Goal: Task Accomplishment & Management: Use online tool/utility

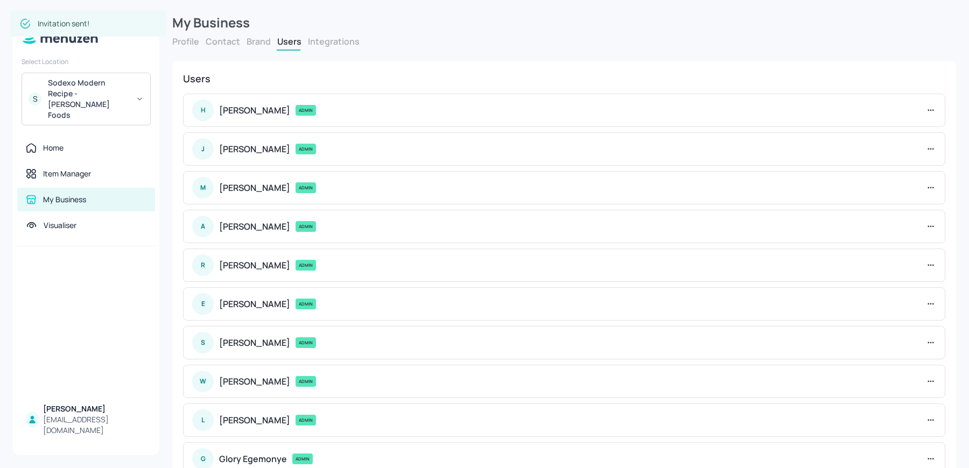
scroll to position [113, 0]
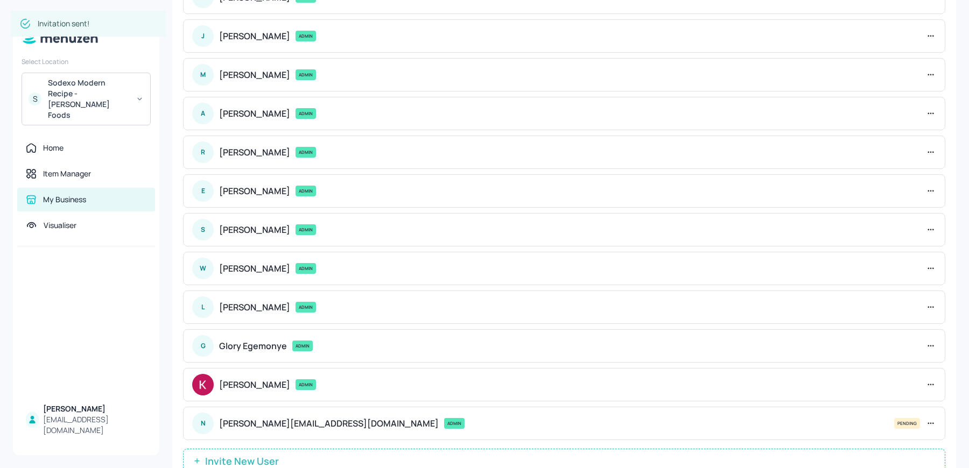
click at [73, 89] on div "Sodexo Modern Recipe - [PERSON_NAME] Foods" at bounding box center [88, 99] width 81 height 43
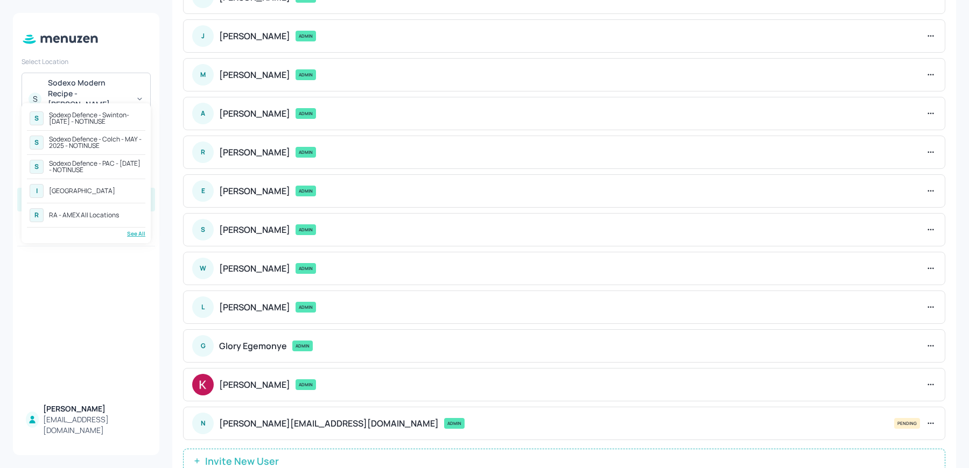
click at [130, 235] on div "See All" at bounding box center [86, 234] width 118 height 8
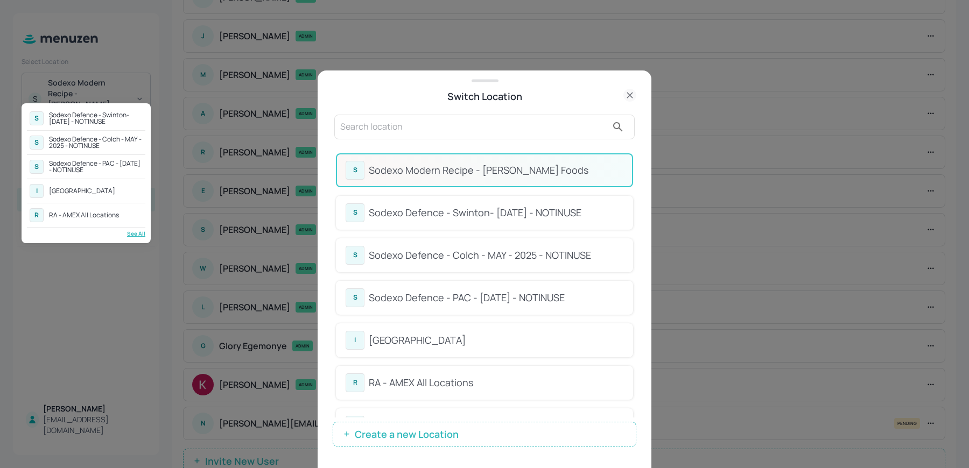
click at [392, 157] on div at bounding box center [484, 234] width 969 height 468
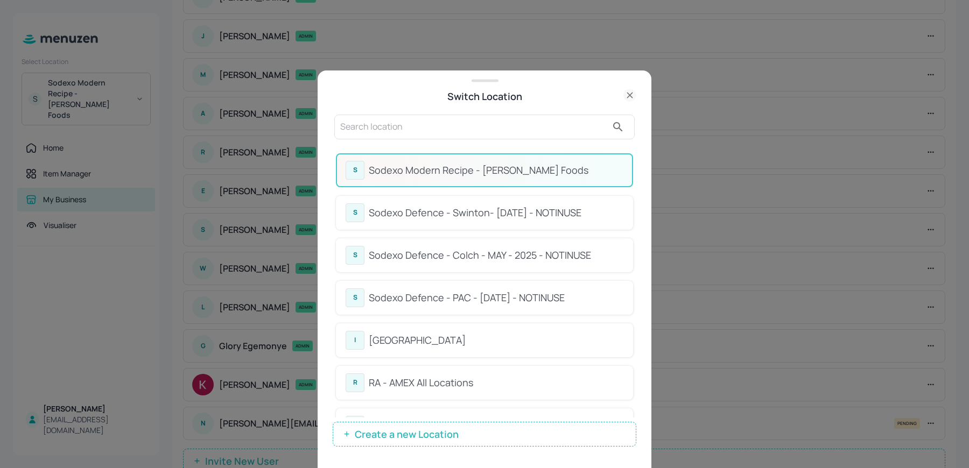
click at [362, 123] on input "text" at bounding box center [473, 126] width 267 height 17
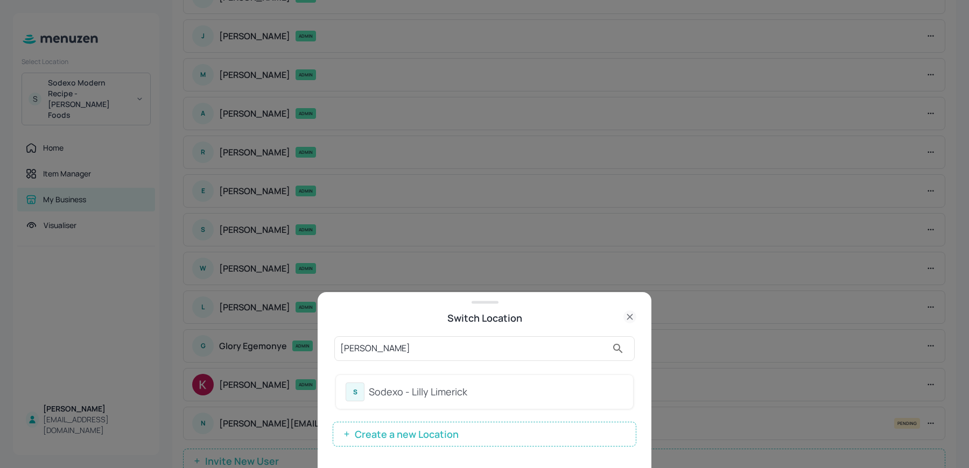
type input "[PERSON_NAME]"
click at [390, 397] on div "Sodexo - Lilly Limerick" at bounding box center [496, 392] width 255 height 15
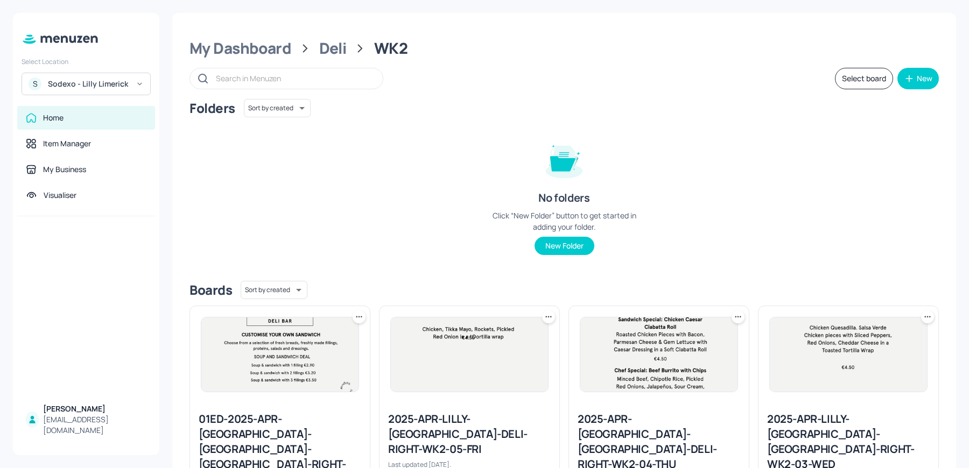
click at [624, 431] on div "2025-APR-[GEOGRAPHIC_DATA]-[GEOGRAPHIC_DATA]-DELI-RIGHT-WK2-04-THU" at bounding box center [659, 442] width 163 height 60
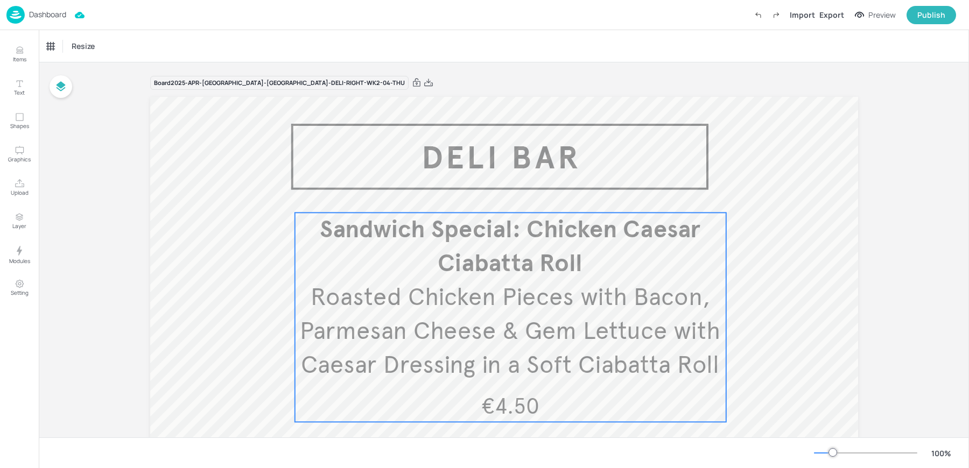
click at [428, 201] on div at bounding box center [504, 387] width 708 height 581
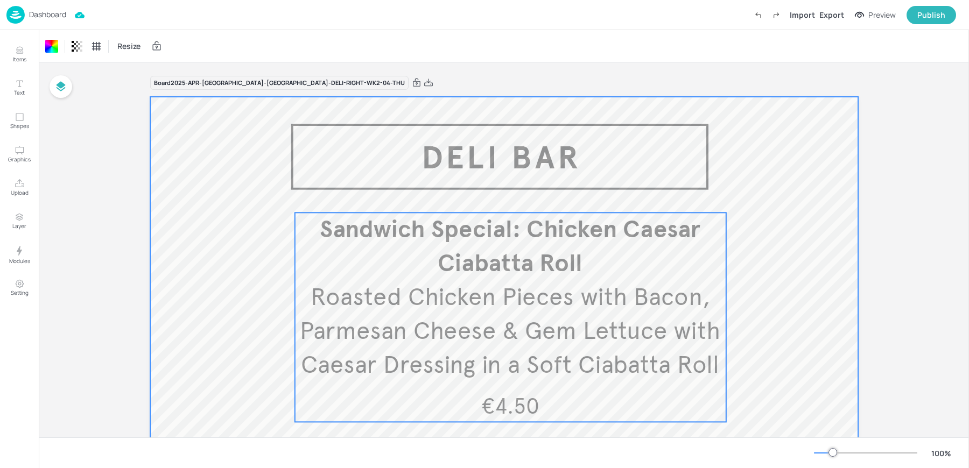
click at [436, 231] on span "Sandwich Special: Chicken Caesar Ciabatta Roll" at bounding box center [510, 246] width 381 height 64
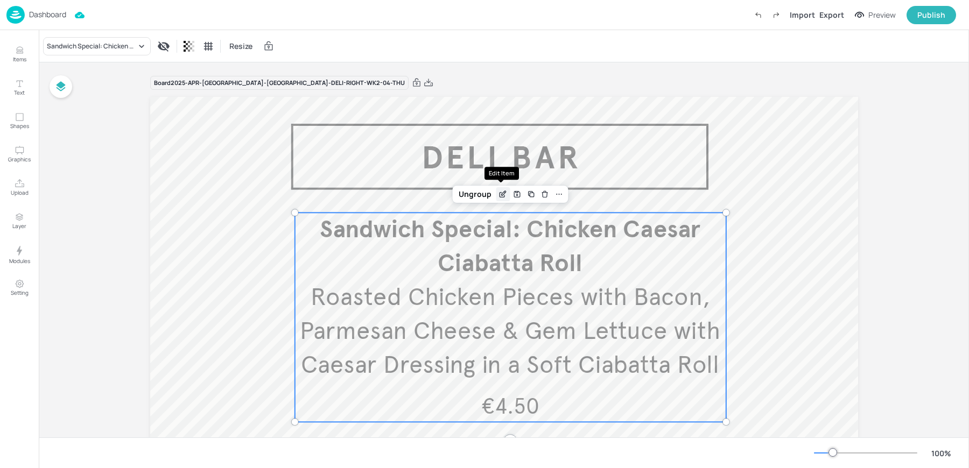
click at [502, 193] on icon "Edit Item" at bounding box center [504, 193] width 4 height 4
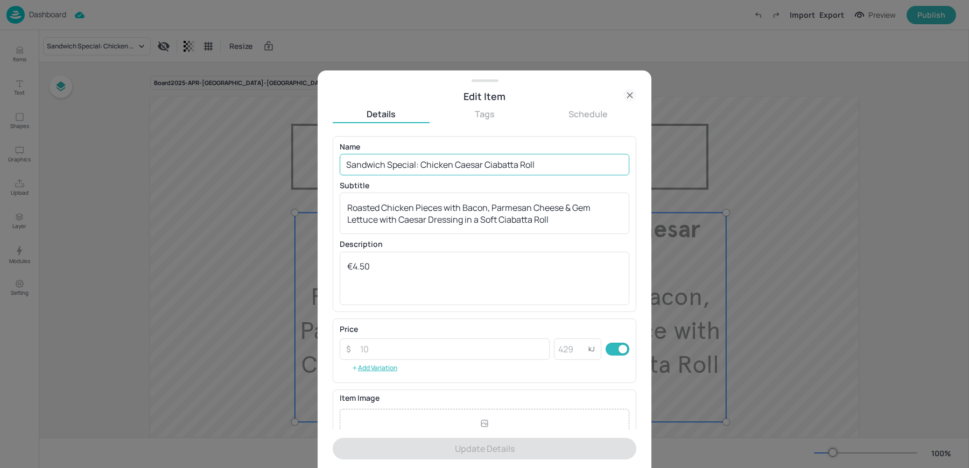
click at [419, 168] on input "Sandwich Special: Chicken Caesar Ciabatta Roll" at bounding box center [485, 165] width 290 height 22
paste input "BLT in a White [PERSON_NAME] Bread. Bacon, Lettuce, Tomatoes and Mayo."
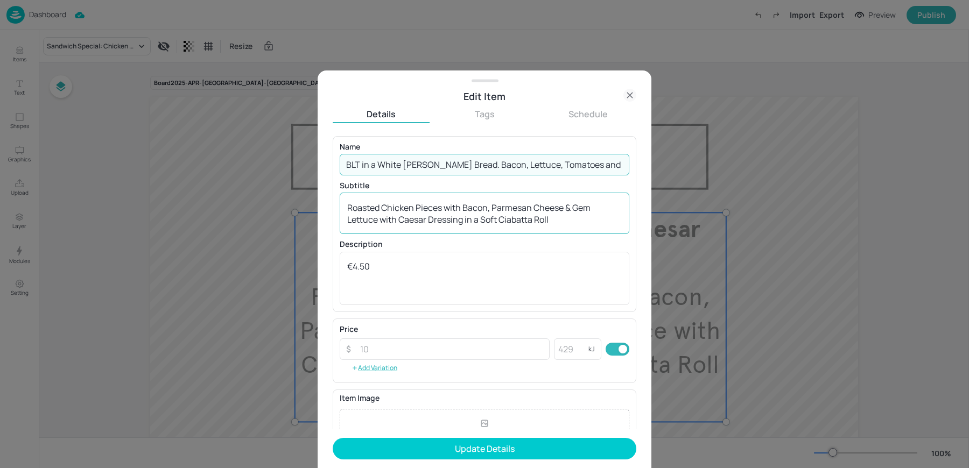
type input "BLT in a White [PERSON_NAME] Bread. Bacon, Lettuce, Tomatoes and Mayo."
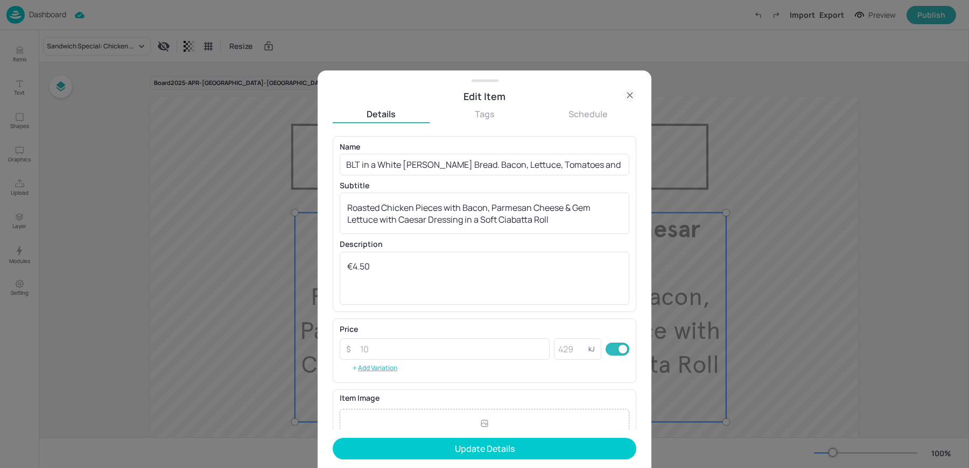
drag, startPoint x: 345, startPoint y: 205, endPoint x: 671, endPoint y: 267, distance: 332.1
click at [671, 267] on div "Edit Item Details Tags Schedule Name BLT in a White Bloomer Bread. Bacon, Lettu…" at bounding box center [484, 234] width 969 height 468
drag, startPoint x: 565, startPoint y: 231, endPoint x: 188, endPoint y: 166, distance: 381.9
click at [188, 166] on div "Edit Item Details Tags Schedule Name BLT in a White Bloomer Bread. Bacon, Lettu…" at bounding box center [484, 234] width 969 height 468
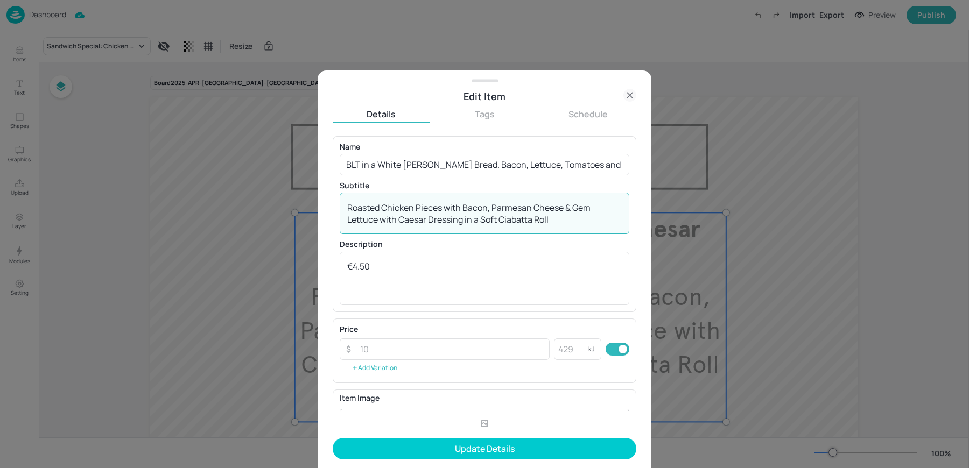
click at [411, 217] on textarea "Roasted Chicken Pieces with Bacon, Parmesan Cheese & Gem Lettuce with Caesar Dr…" at bounding box center [484, 214] width 275 height 24
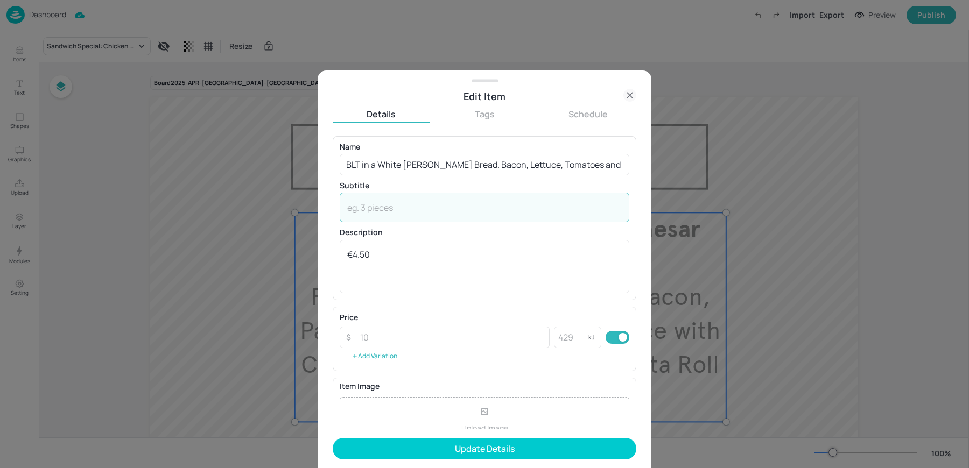
click at [372, 460] on form "Name BLT in a White Bloomer Bread. Bacon, Lettuce, Tomatoes and Mayo. ​ Subtitl…" at bounding box center [485, 302] width 304 height 333
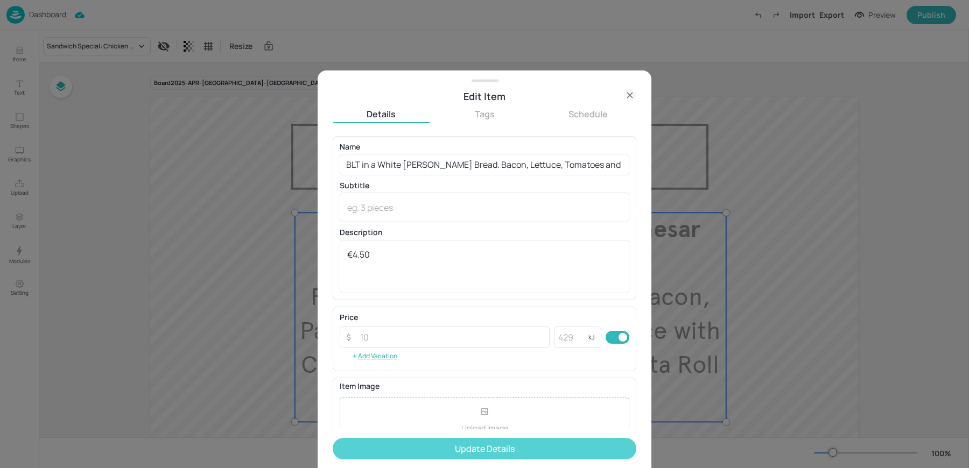
click at [364, 450] on button "Update Details" at bounding box center [485, 449] width 304 height 22
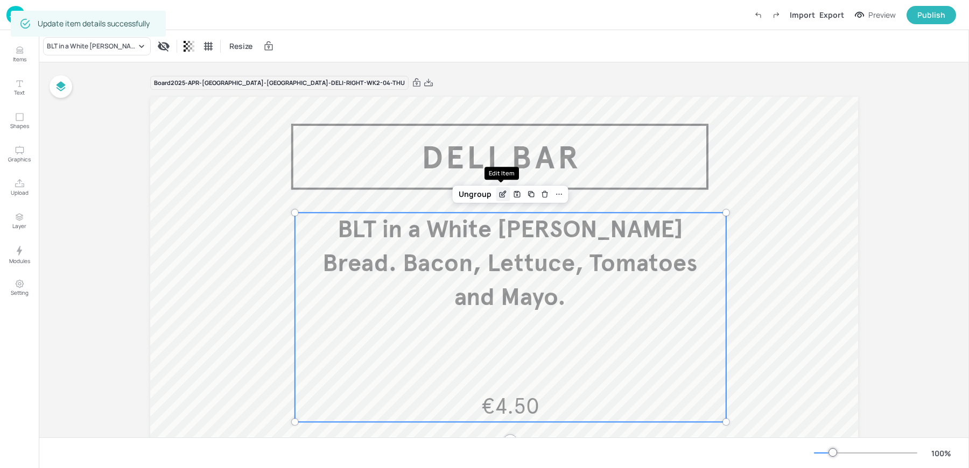
click at [502, 195] on icon "Edit Item" at bounding box center [502, 195] width 5 height 5
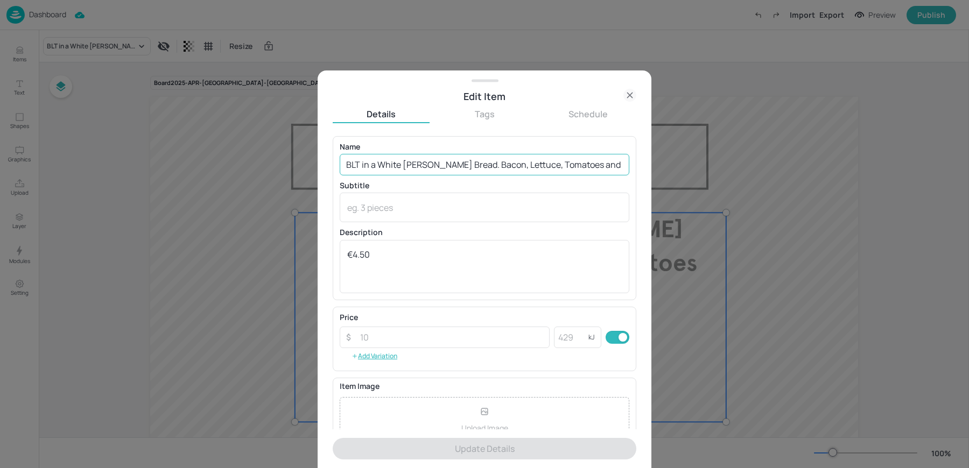
click at [610, 165] on input "BLT in a White Bloomer Bread. Bacon, Lettuce, Tomatoes and Mayo." at bounding box center [485, 165] width 290 height 22
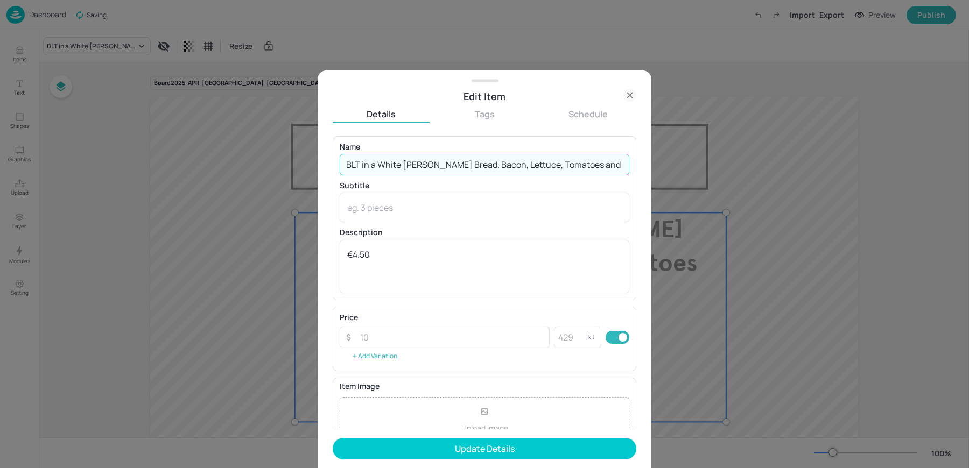
type input "BLT in a White Bloomer Bread. Bacon, Lettuce, Tomatoes and Mayo"
click at [333, 438] on button "Update Details" at bounding box center [485, 449] width 304 height 22
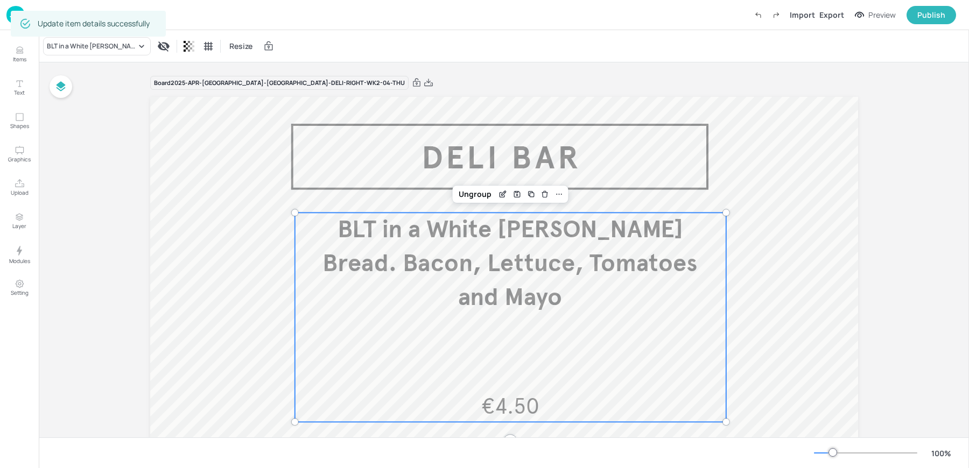
click at [515, 44] on div "BLT in a White Bloomer Bread. Bacon, Lettuce, Tomatoes and Mayo Resize" at bounding box center [504, 46] width 930 height 32
click at [837, 19] on div "Export" at bounding box center [831, 14] width 25 height 11
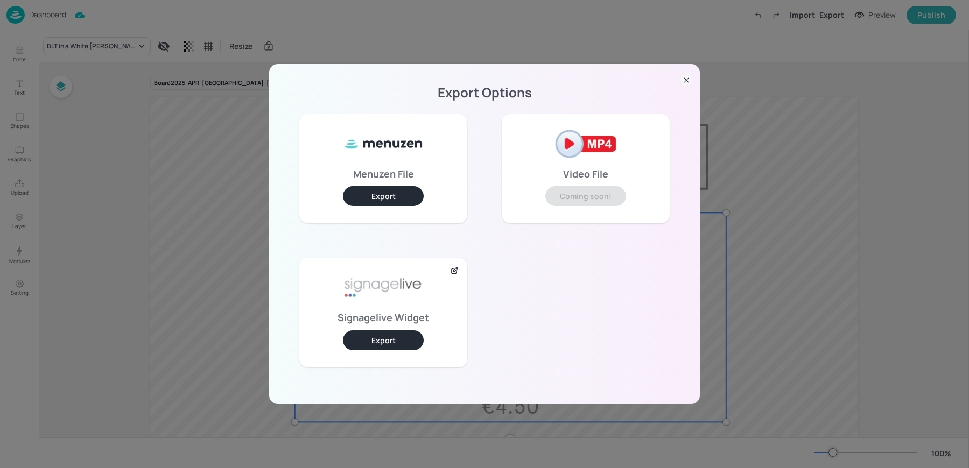
click at [365, 340] on button "Export" at bounding box center [383, 340] width 81 height 20
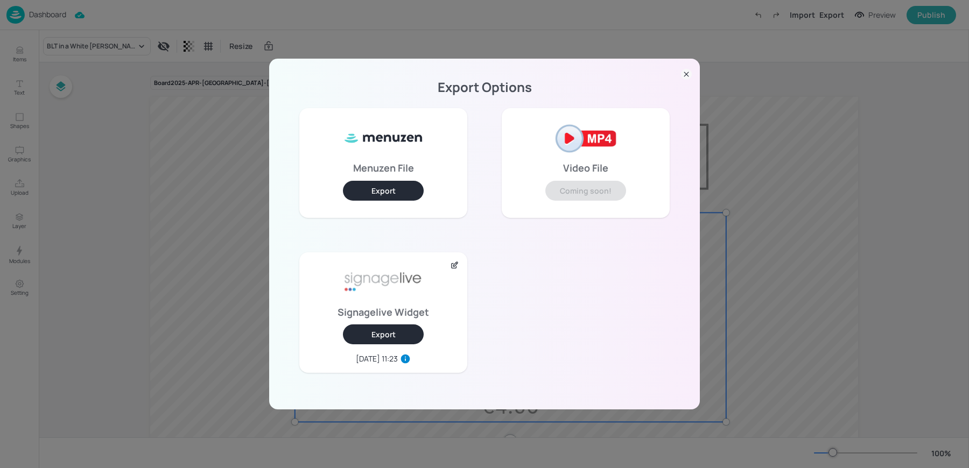
click at [782, 258] on div "Export Options Menuzen File Export Video File Coming soon! Signagelive Widget E…" at bounding box center [484, 234] width 969 height 468
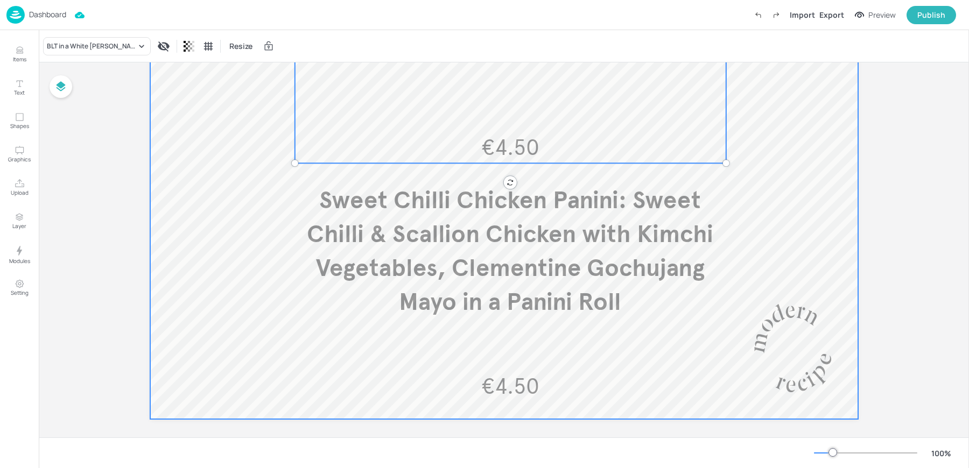
scroll to position [267, 0]
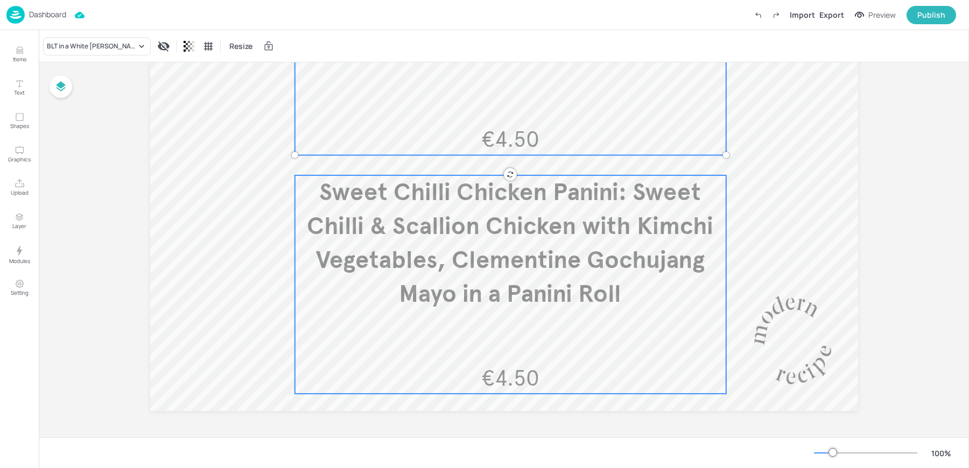
click at [474, 269] on span "Sweet Chilli Chicken Panini: Sweet Chilli & Scallion Chicken with Kimchi Vegeta…" at bounding box center [510, 243] width 406 height 132
